Goal: Task Accomplishment & Management: Use online tool/utility

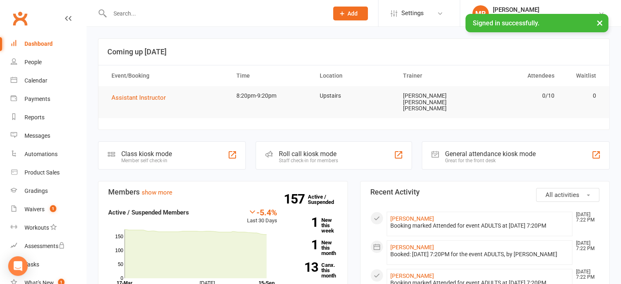
click at [315, 150] on div "Roll call kiosk mode" at bounding box center [308, 154] width 59 height 8
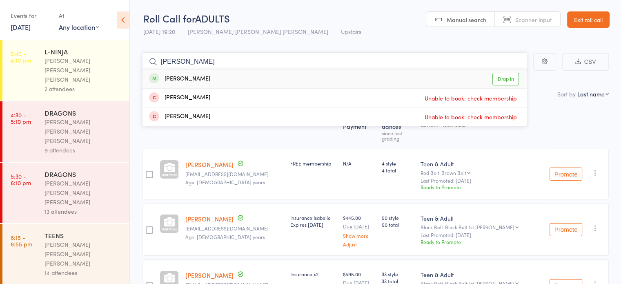
type input "[PERSON_NAME]"
click at [235, 71] on div "[PERSON_NAME] Drop in" at bounding box center [334, 78] width 384 height 19
